Goal: Find specific page/section: Find specific page/section

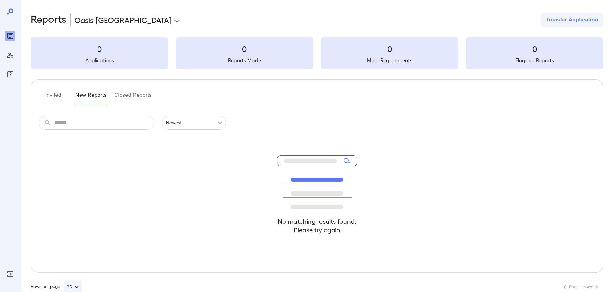
click at [54, 95] on button "Invited" at bounding box center [53, 97] width 29 height 15
click at [10, 13] on icon at bounding box center [10, 12] width 8 height 8
click at [50, 20] on h2 "Reports" at bounding box center [49, 20] width 36 height 14
click at [100, 22] on body "**********" at bounding box center [305, 146] width 611 height 292
click at [9, 37] on div at bounding box center [308, 146] width 616 height 292
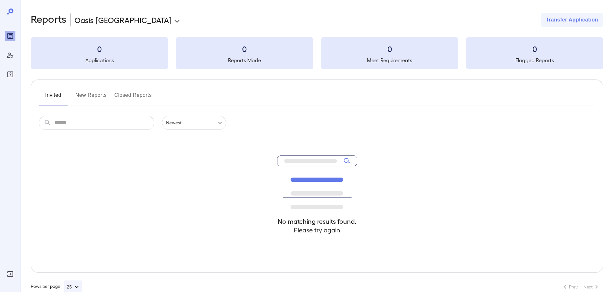
click at [14, 55] on div "Manage Users" at bounding box center [10, 55] width 10 height 10
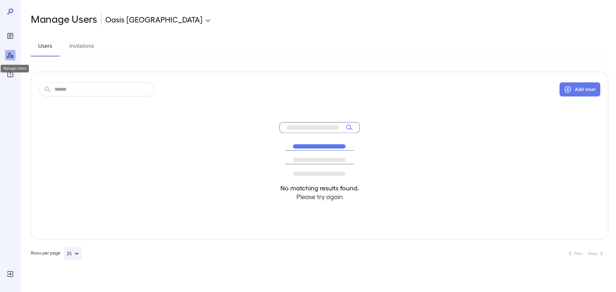
click at [9, 53] on icon "Manage Users" at bounding box center [10, 55] width 8 height 8
click at [13, 37] on icon "Reports" at bounding box center [10, 36] width 6 height 6
